Goal: Find contact information

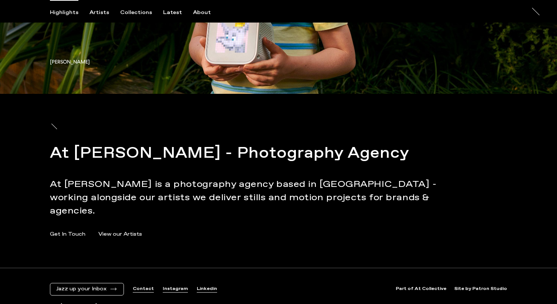
scroll to position [4242, 0]
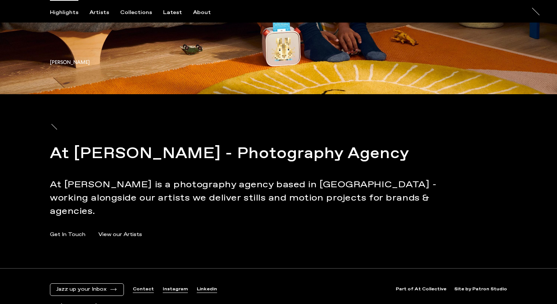
click at [72, 231] on link "Get In Touch" at bounding box center [67, 235] width 35 height 8
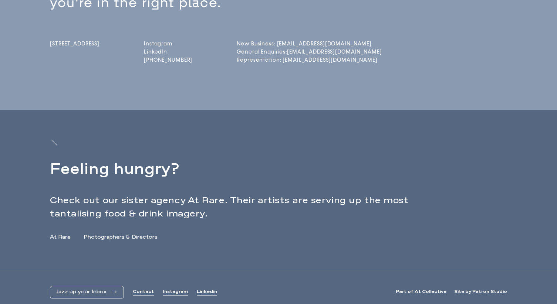
scroll to position [193, 0]
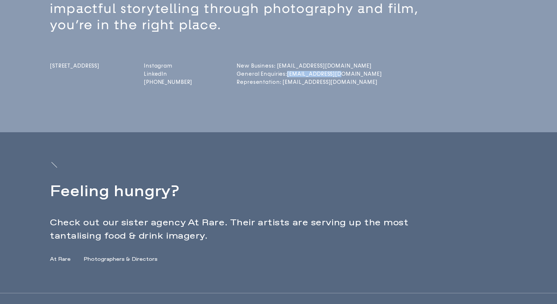
drag, startPoint x: 374, startPoint y: 74, endPoint x: 301, endPoint y: 75, distance: 73.2
click at [301, 75] on div "[STREET_ADDRESS] Instagram LinkedIn [PHONE_NUMBER] New Business: [EMAIL_ADDRESS…" at bounding box center [291, 60] width 483 height 54
copy link "[EMAIL_ADDRESS][DOMAIN_NAME]"
